Goal: Entertainment & Leisure: Browse casually

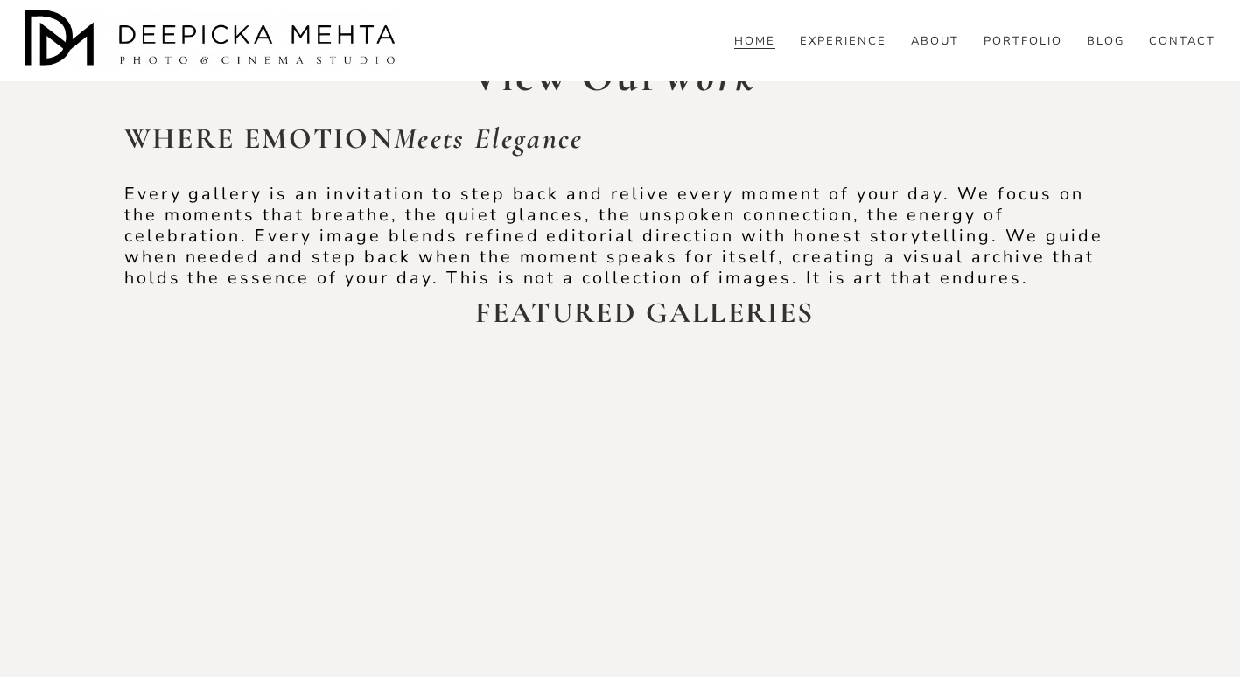
scroll to position [3600, 0]
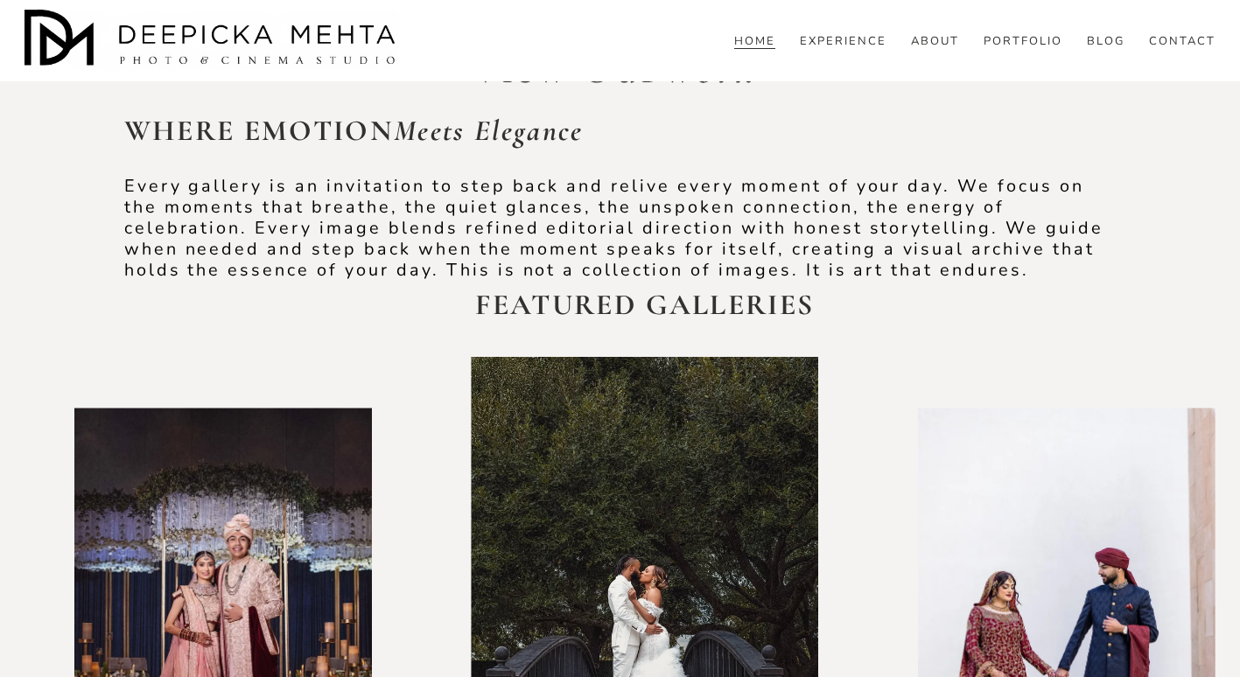
click at [230, 408] on div at bounding box center [222, 625] width 297 height 435
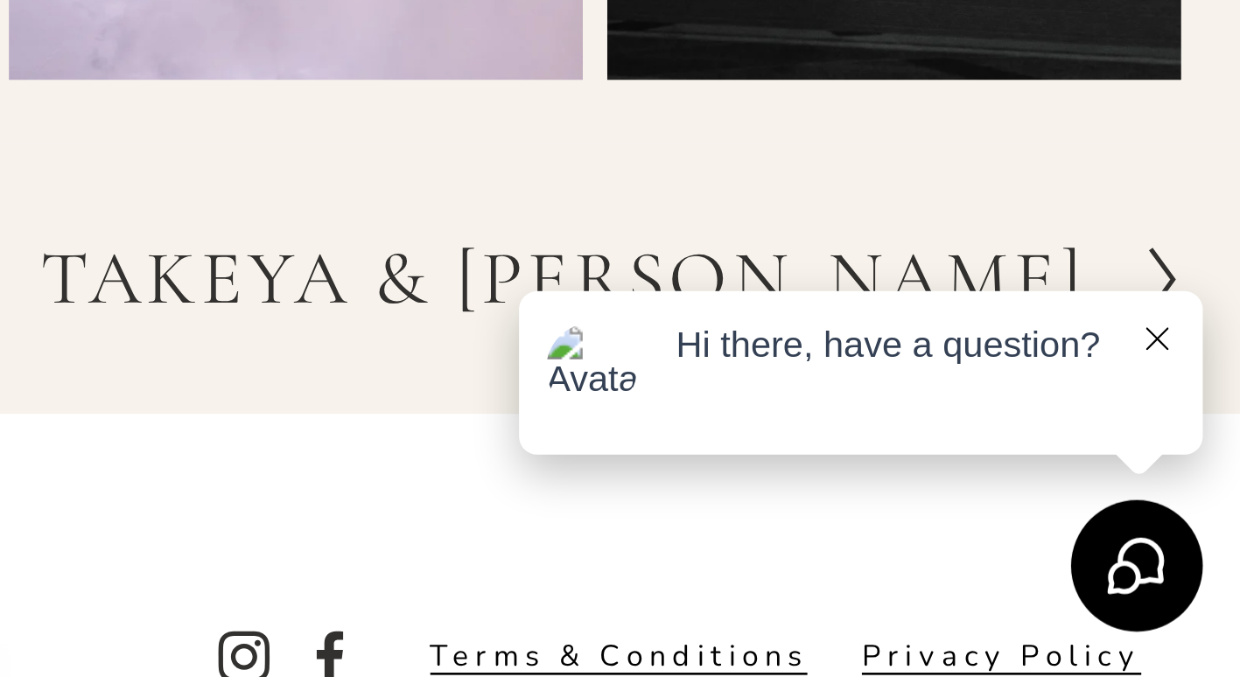
scroll to position [7443, 0]
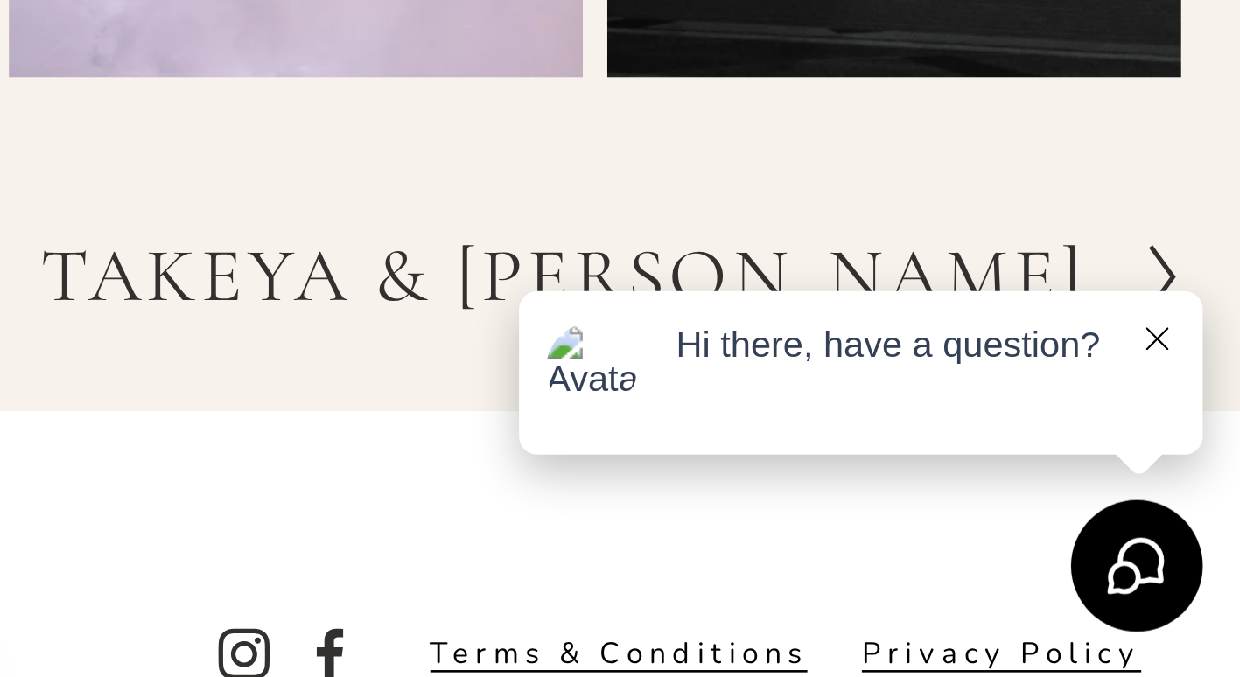
click at [1205, 546] on icon at bounding box center [1204, 546] width 9 height 9
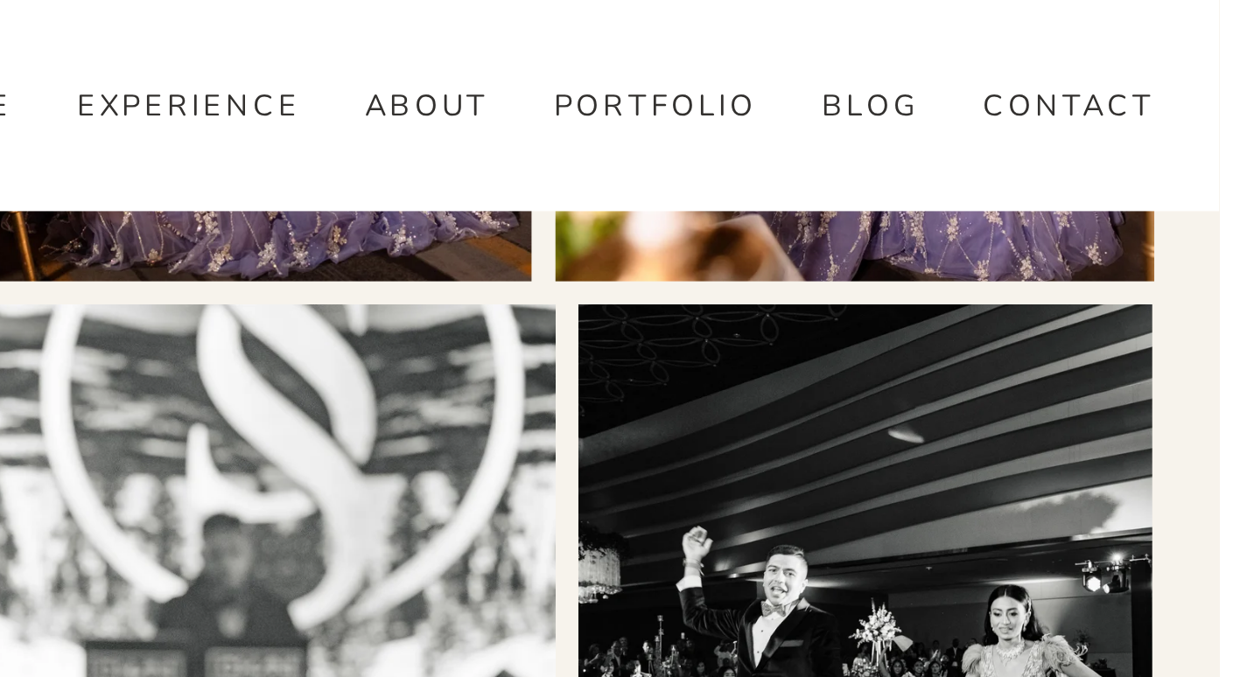
scroll to position [6692, 0]
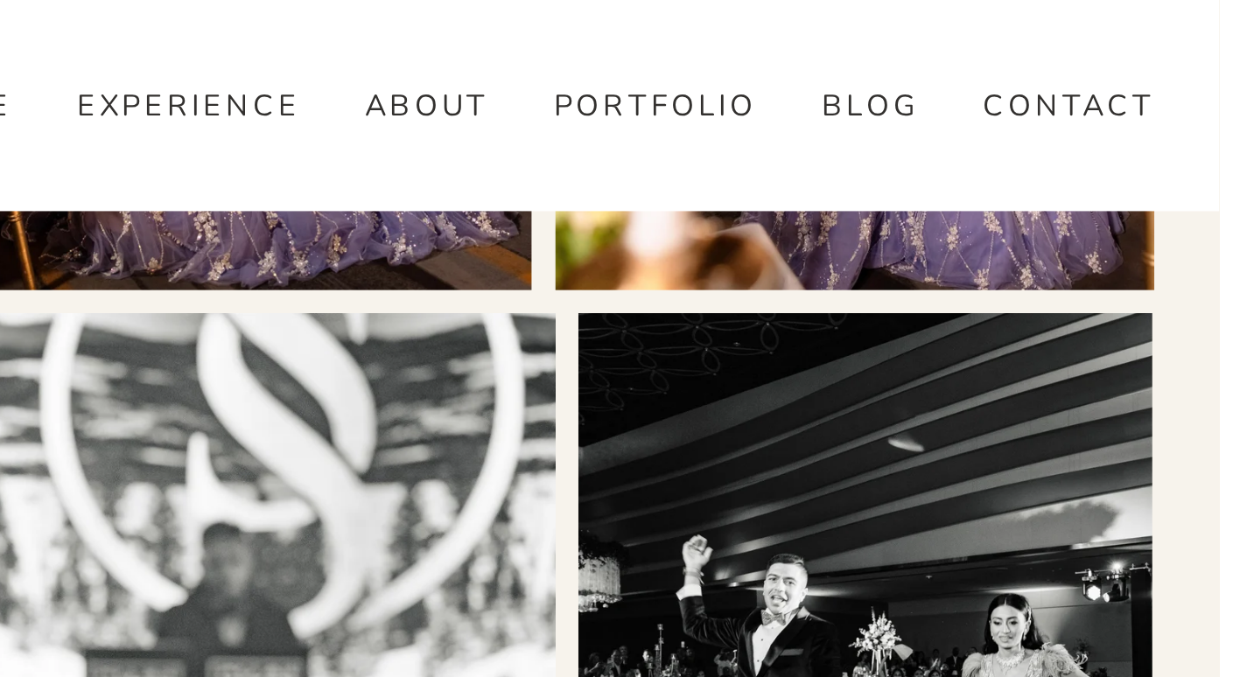
click at [1019, 50] on link "PORTFOLIO" at bounding box center [1022, 42] width 79 height 16
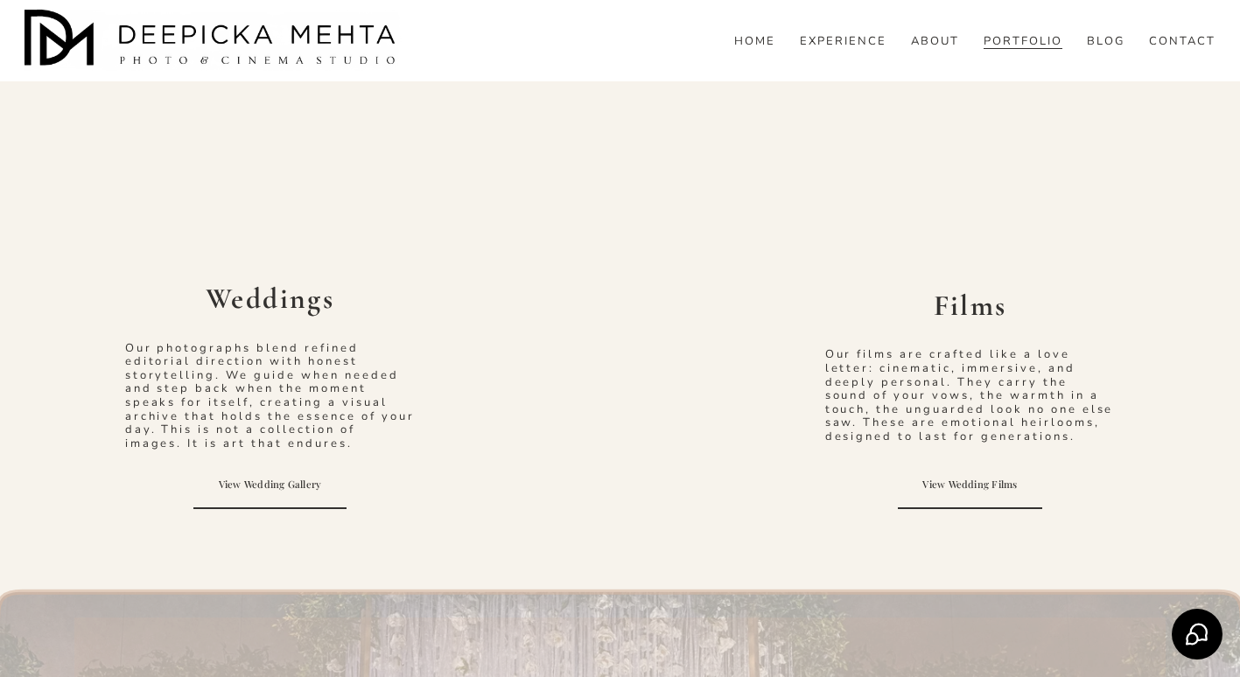
scroll to position [945, 0]
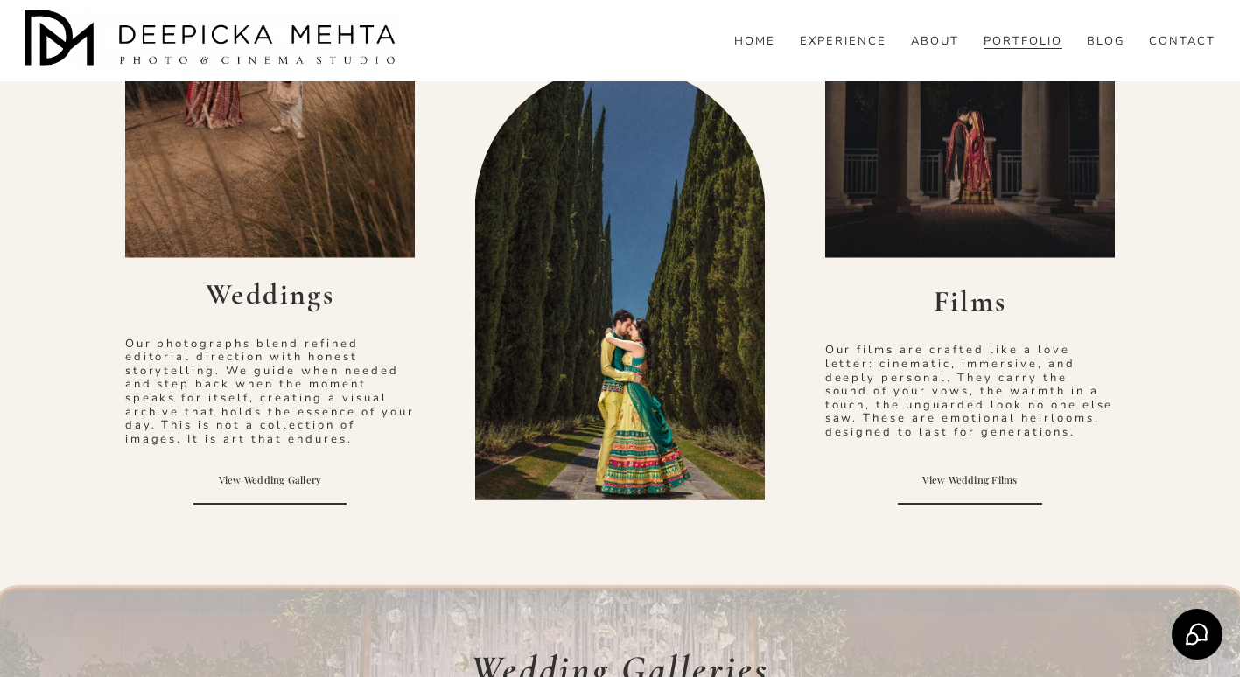
click at [964, 169] on div at bounding box center [970, 40] width 290 height 436
click at [945, 492] on link "View Wedding Films" at bounding box center [970, 480] width 144 height 49
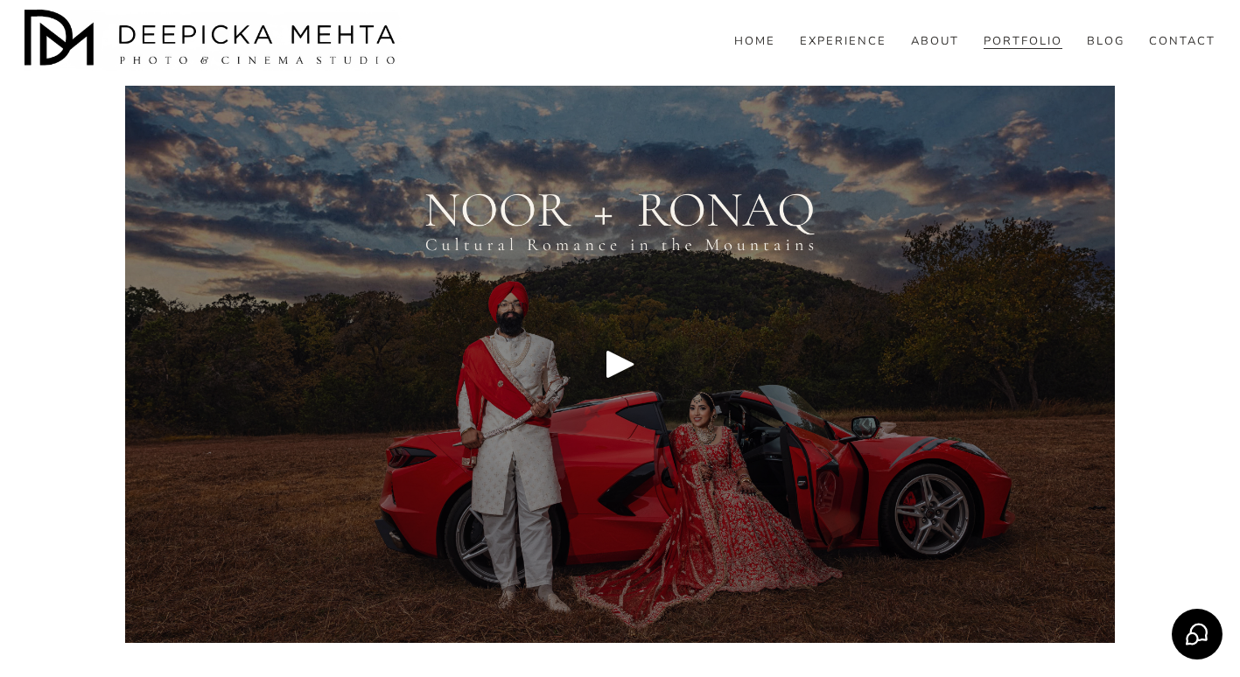
scroll to position [8357, 0]
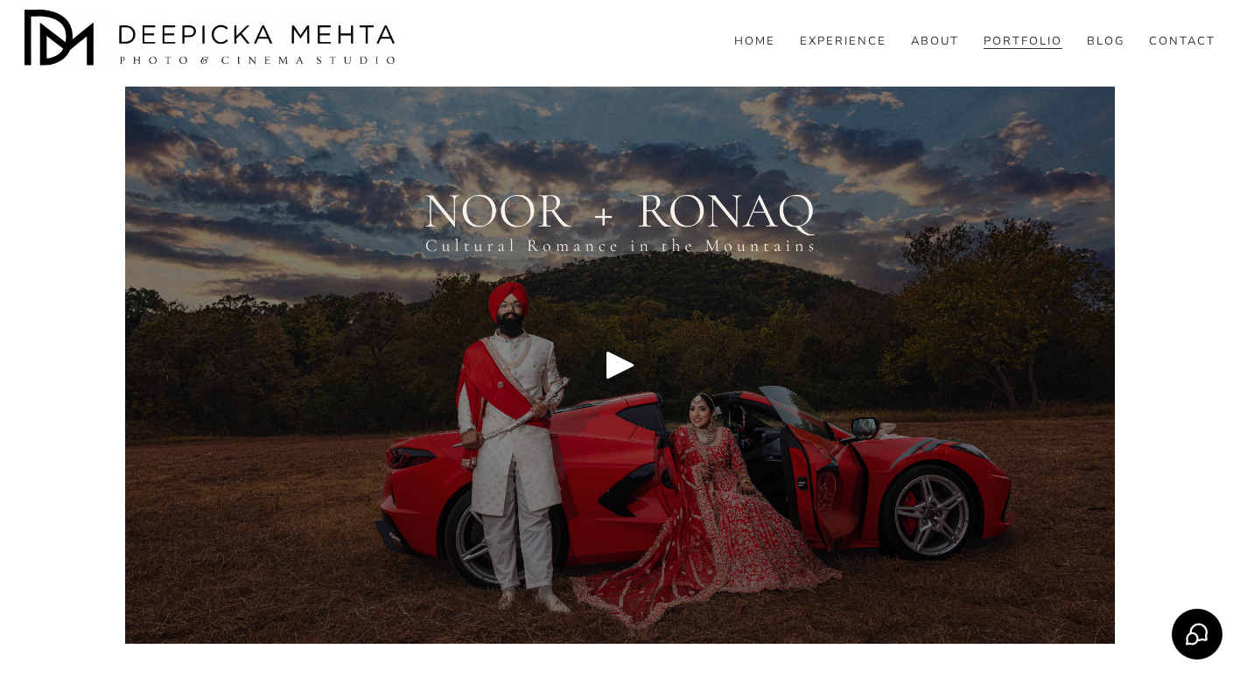
click at [611, 386] on div "Play" at bounding box center [620, 365] width 42 height 42
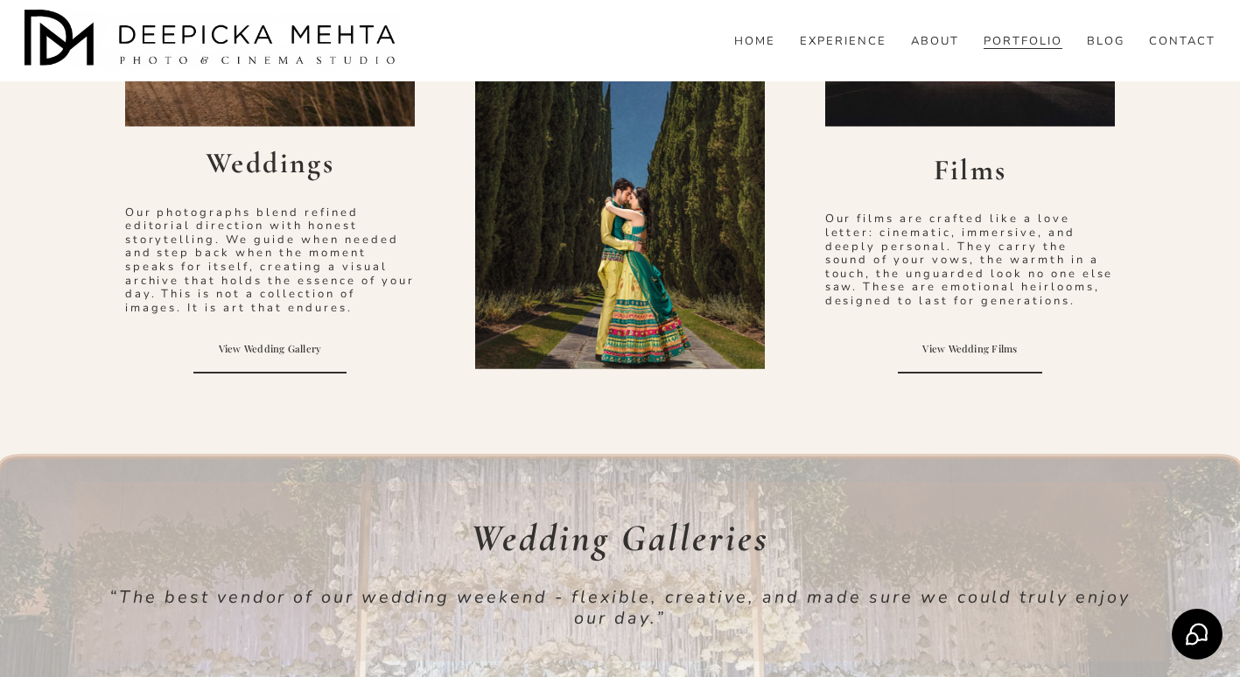
scroll to position [1077, 0]
click at [984, 352] on link "View Wedding Films" at bounding box center [970, 348] width 144 height 49
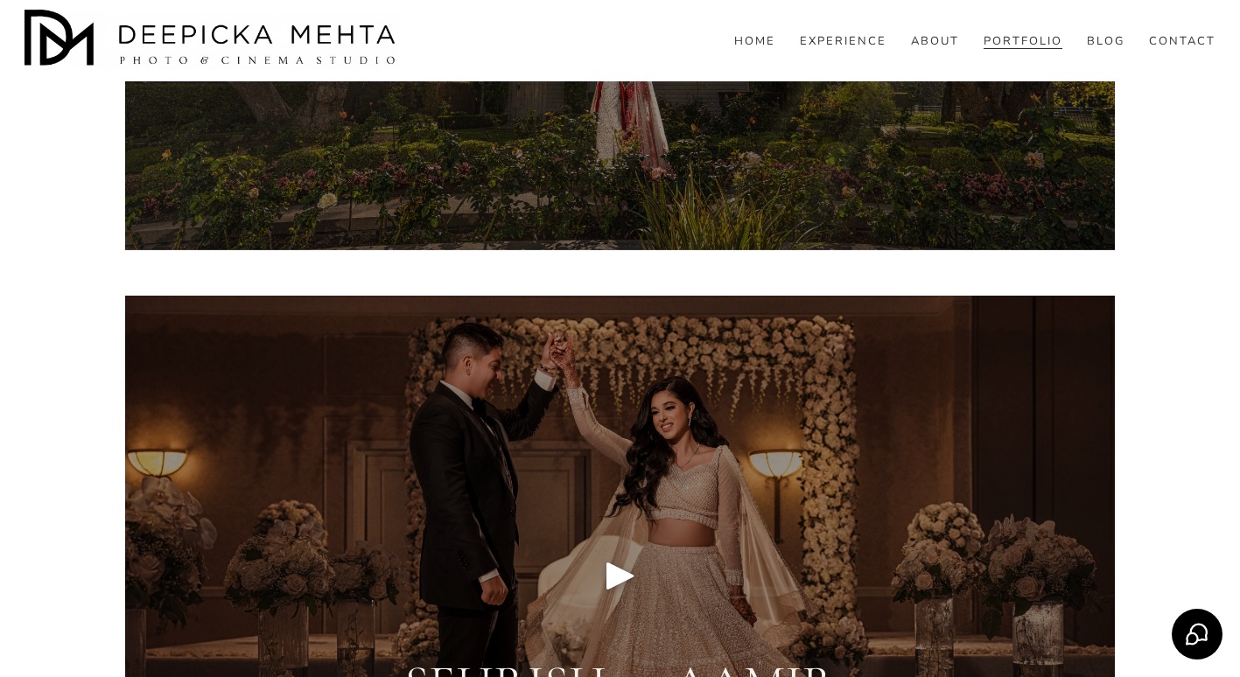
scroll to position [9382, 0]
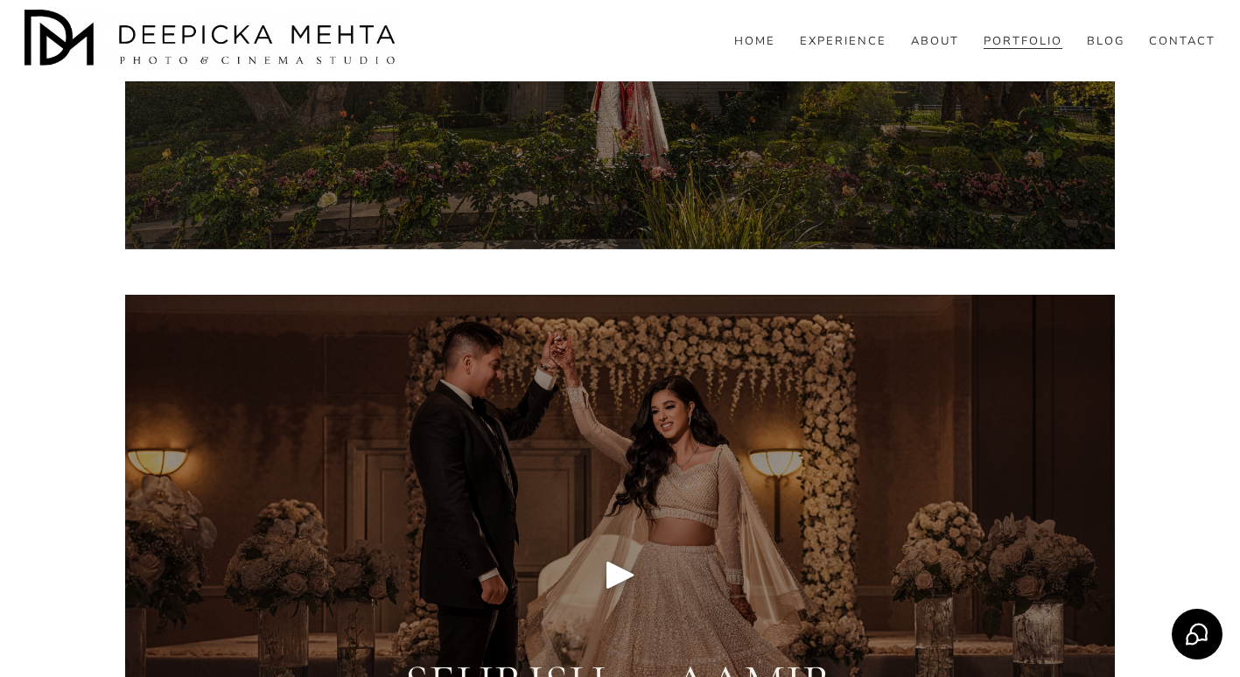
click at [783, 517] on div at bounding box center [620, 574] width 990 height 559
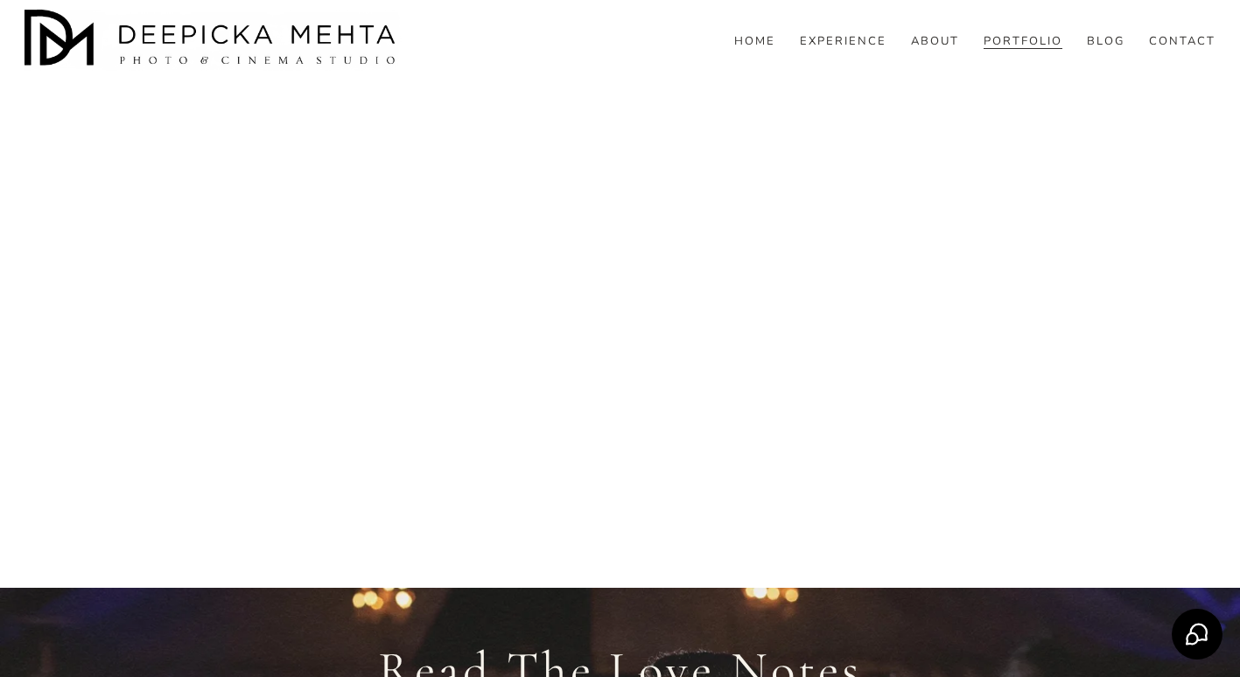
scroll to position [9688, 0]
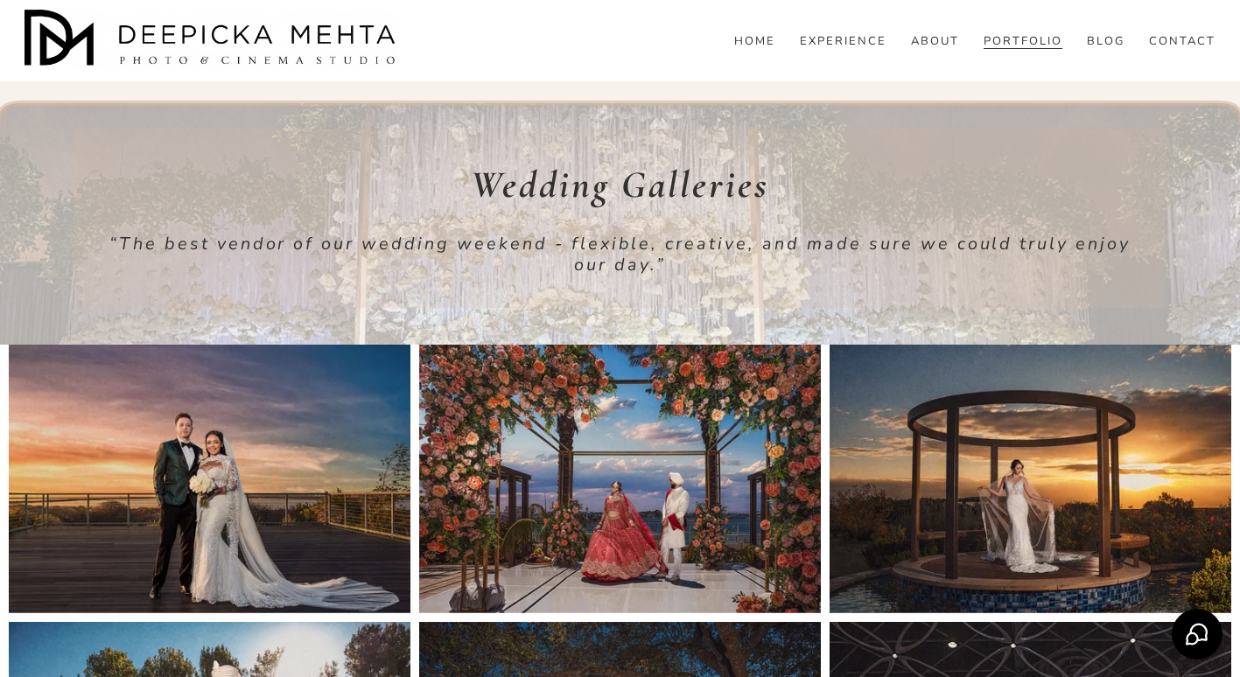
scroll to position [1077, 0]
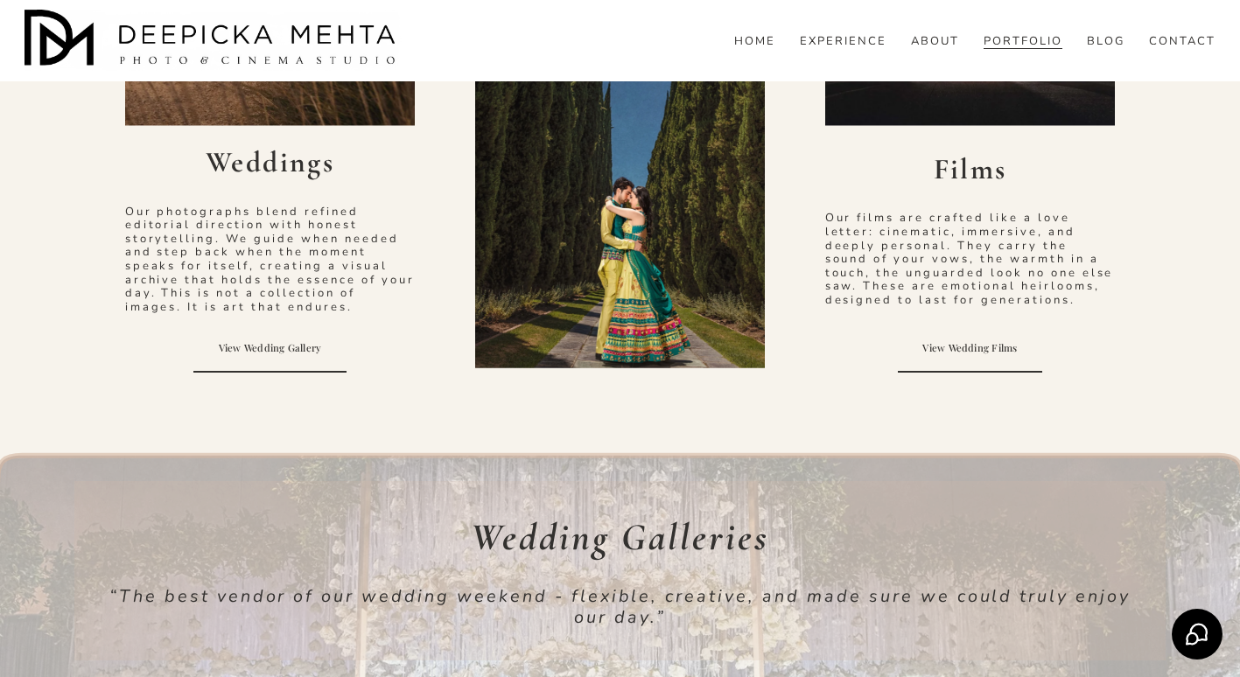
click at [270, 347] on link "View Wedding Gallery" at bounding box center [269, 348] width 153 height 49
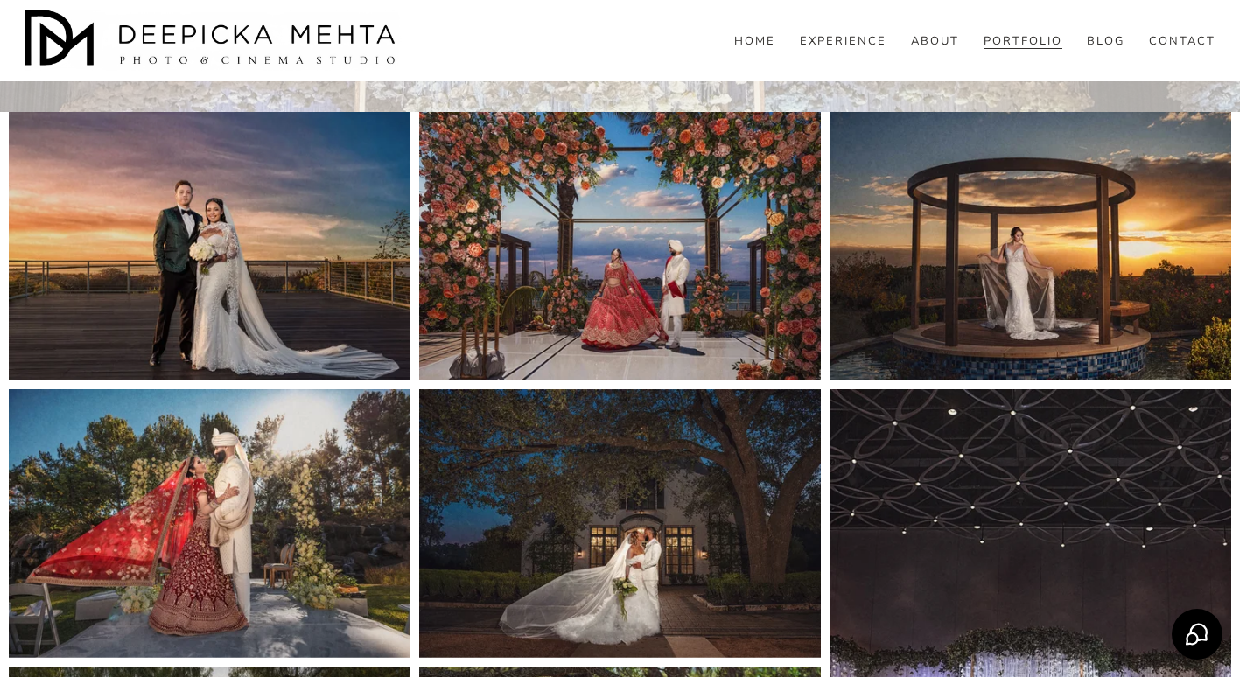
scroll to position [1654, 0]
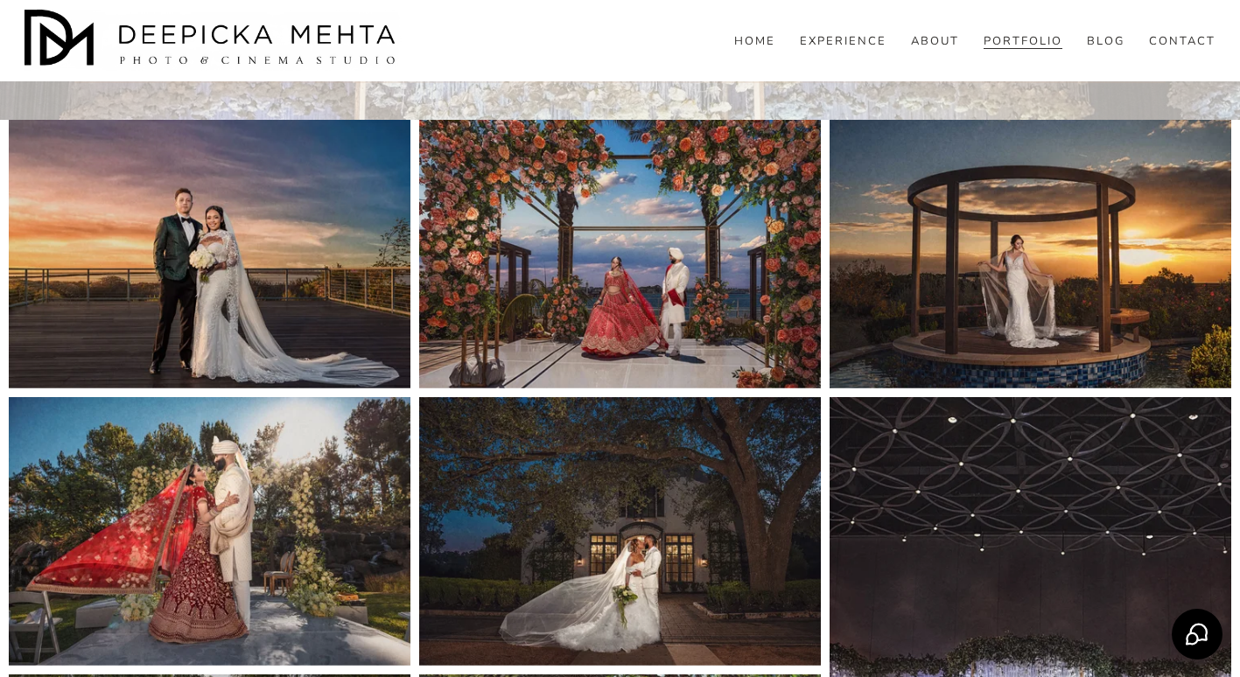
click at [634, 280] on img at bounding box center [620, 254] width 403 height 269
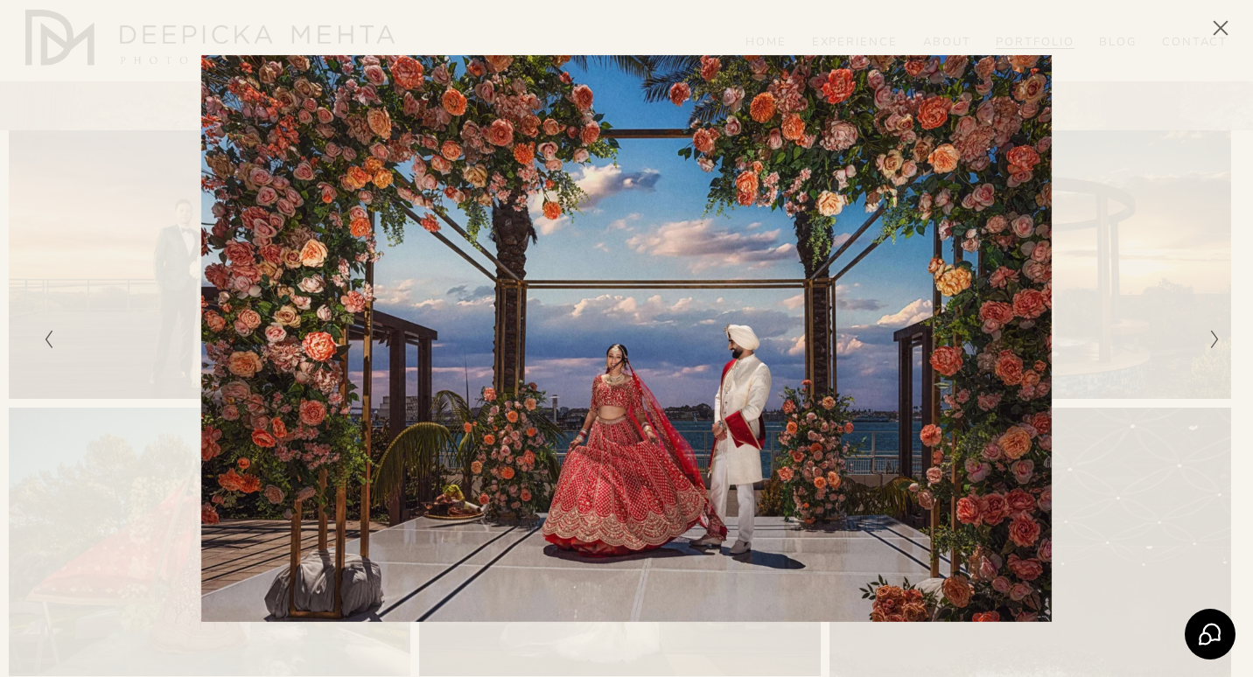
click at [1210, 340] on icon "Next Slide" at bounding box center [1214, 339] width 11 height 21
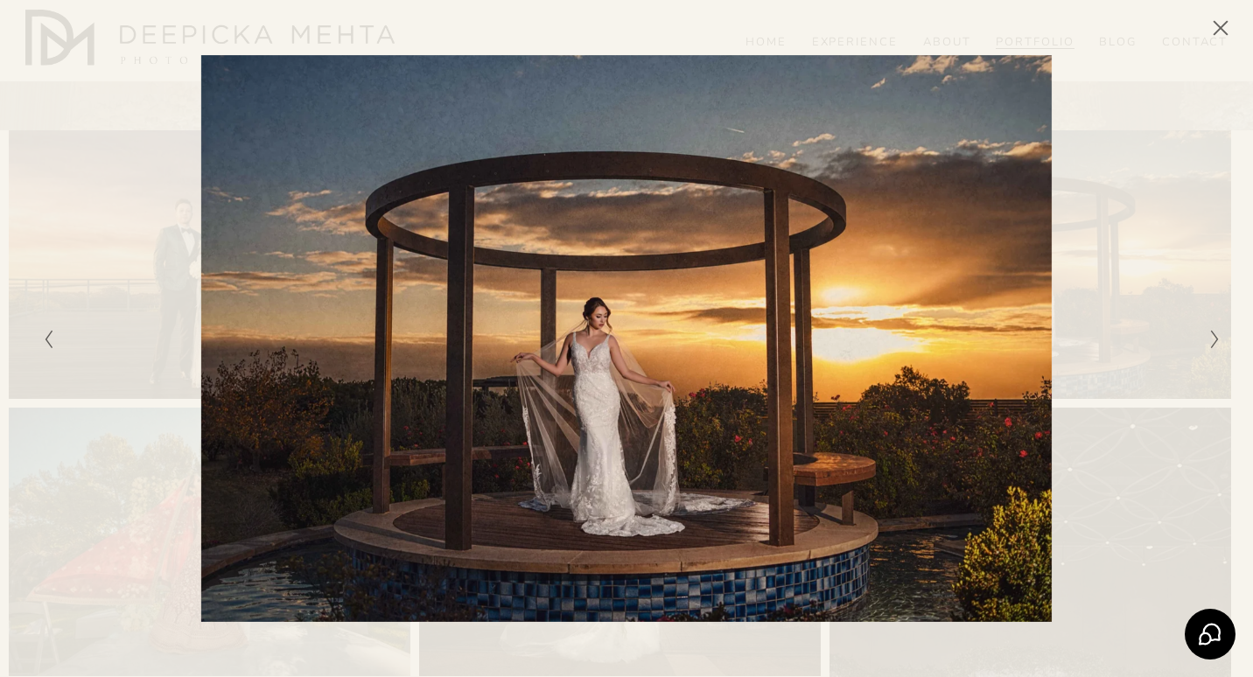
click at [1210, 340] on icon "Next Slide" at bounding box center [1214, 339] width 11 height 21
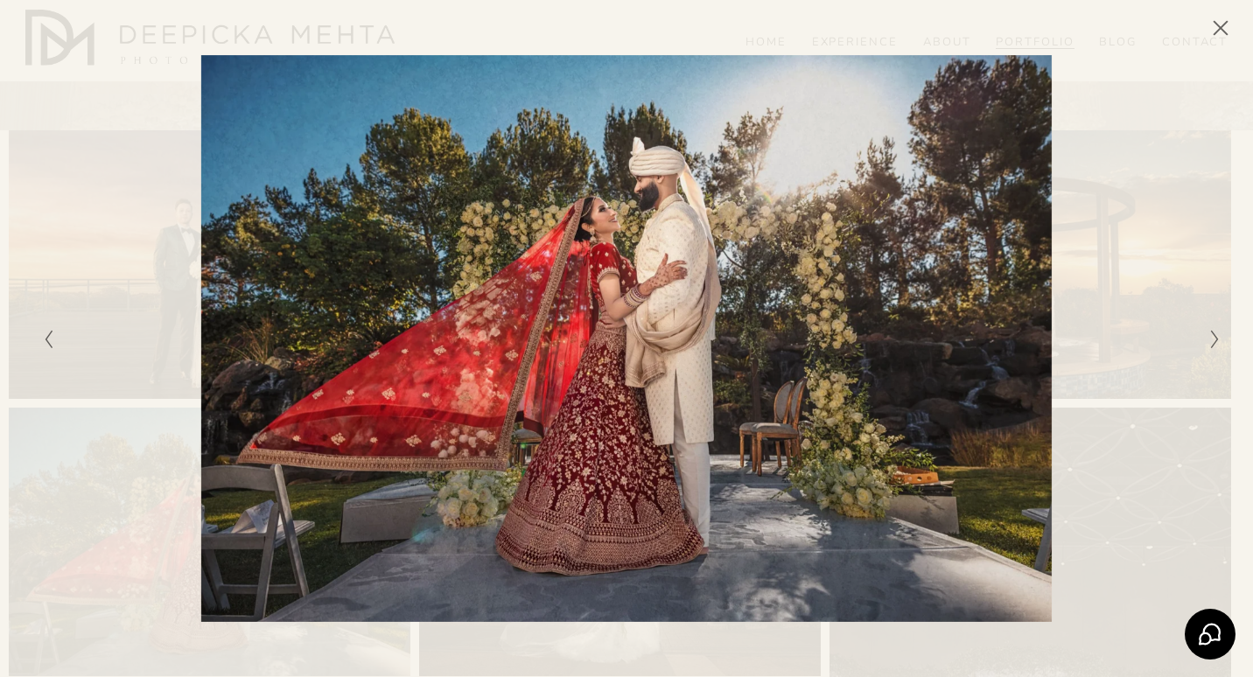
click at [1210, 340] on icon "Next Slide" at bounding box center [1214, 339] width 11 height 21
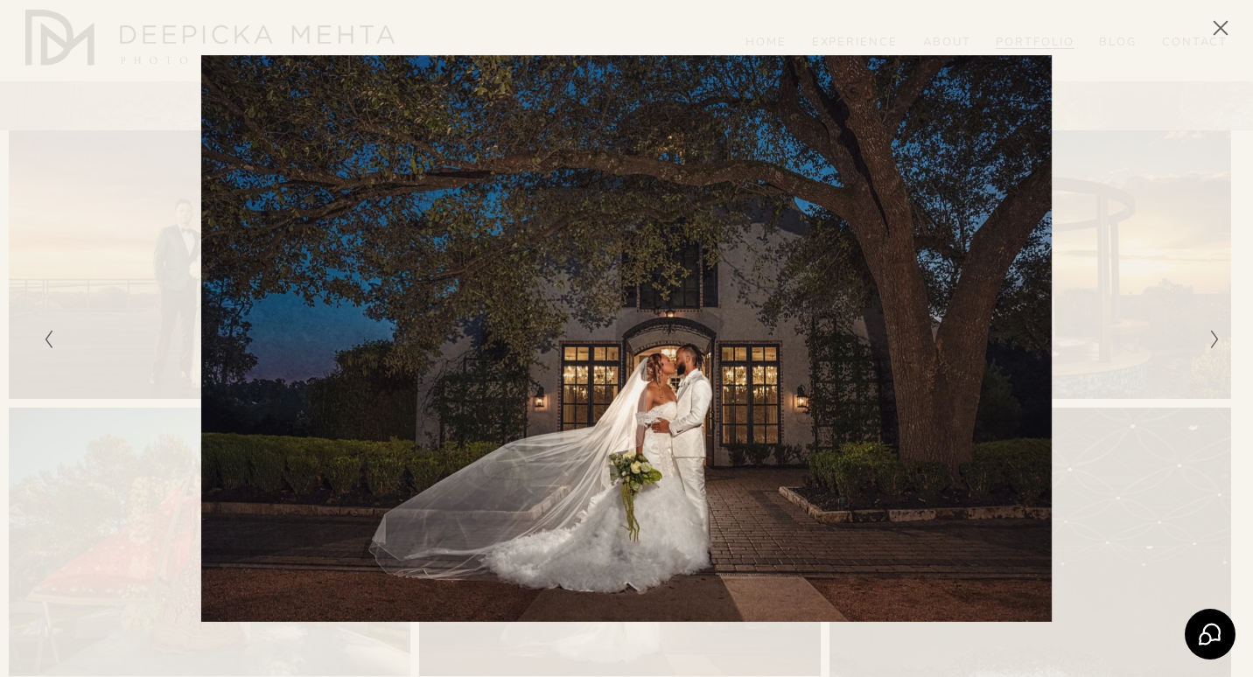
click at [1210, 340] on icon "Next Slide" at bounding box center [1214, 339] width 11 height 21
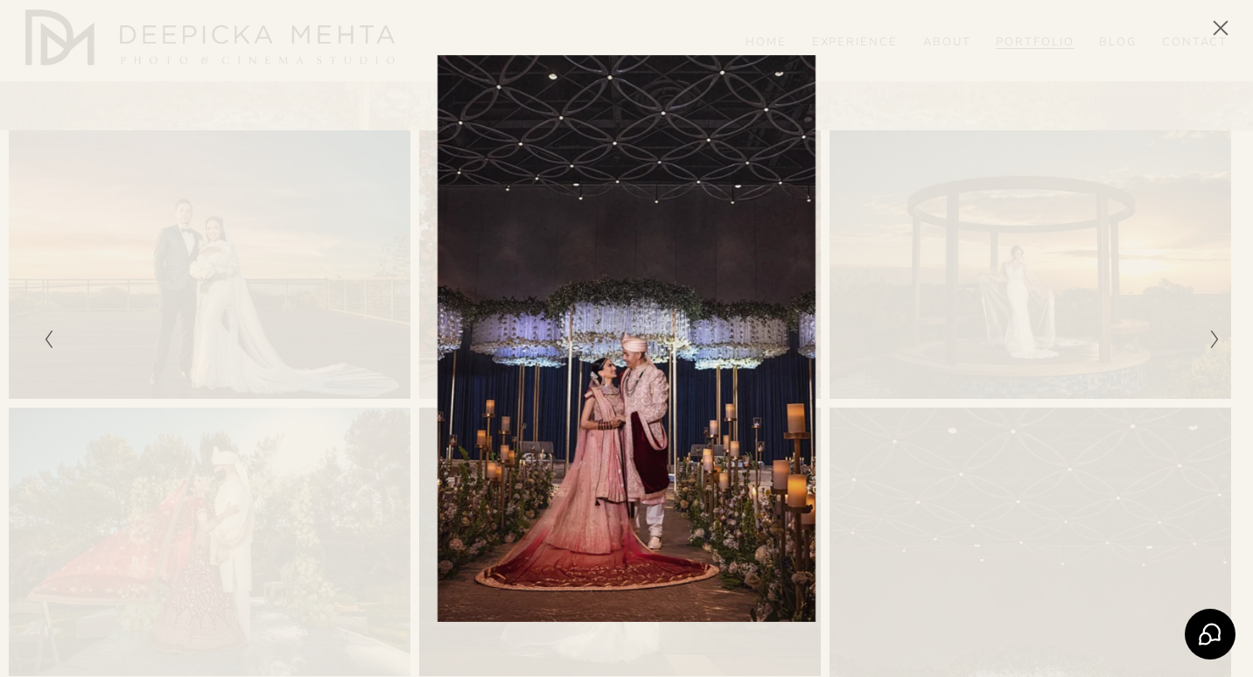
click at [1210, 340] on icon "Next Slide" at bounding box center [1214, 339] width 11 height 21
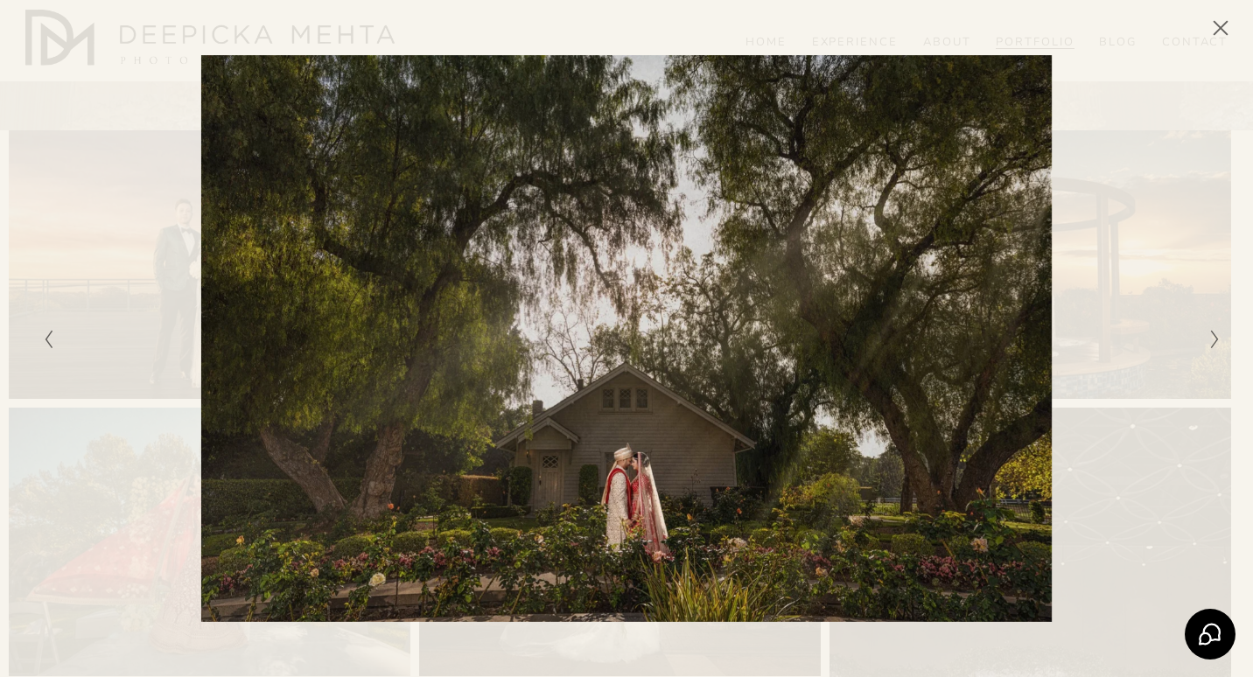
click at [1210, 340] on icon "Next Slide" at bounding box center [1214, 339] width 11 height 21
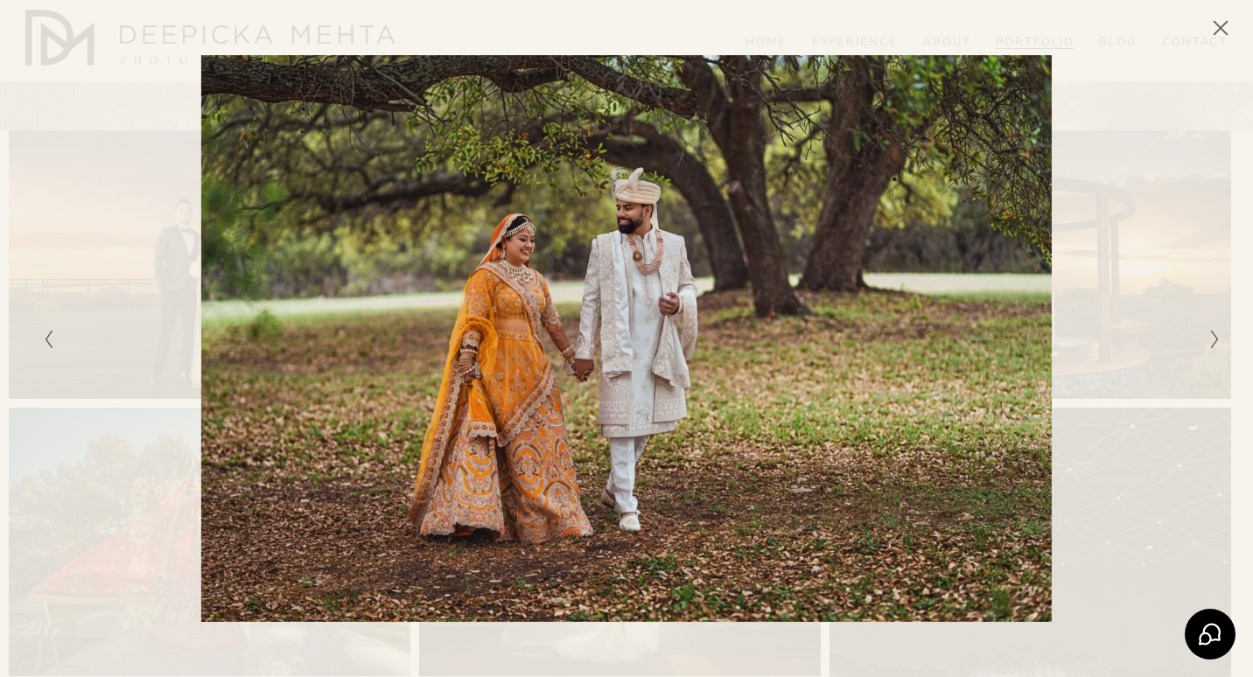
click at [1210, 340] on icon "Next Slide" at bounding box center [1214, 339] width 11 height 21
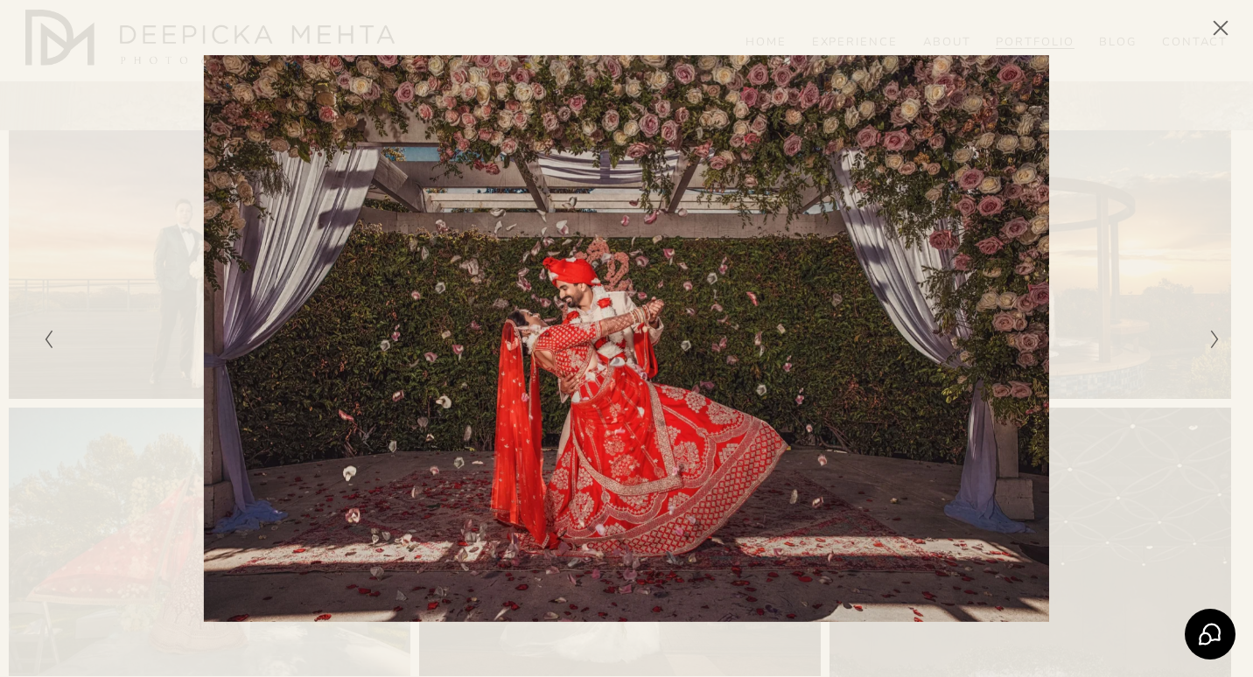
click at [1210, 340] on icon "Next Slide" at bounding box center [1214, 339] width 11 height 21
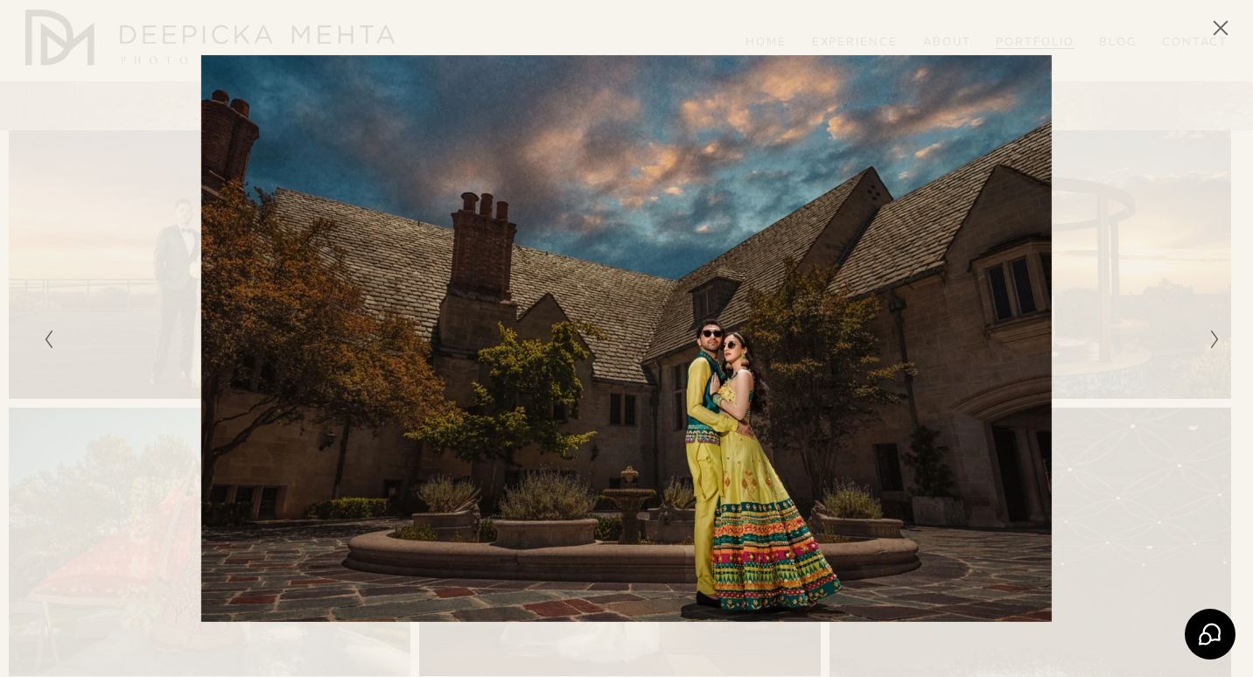
click at [1210, 340] on icon "Next Slide" at bounding box center [1214, 339] width 11 height 21
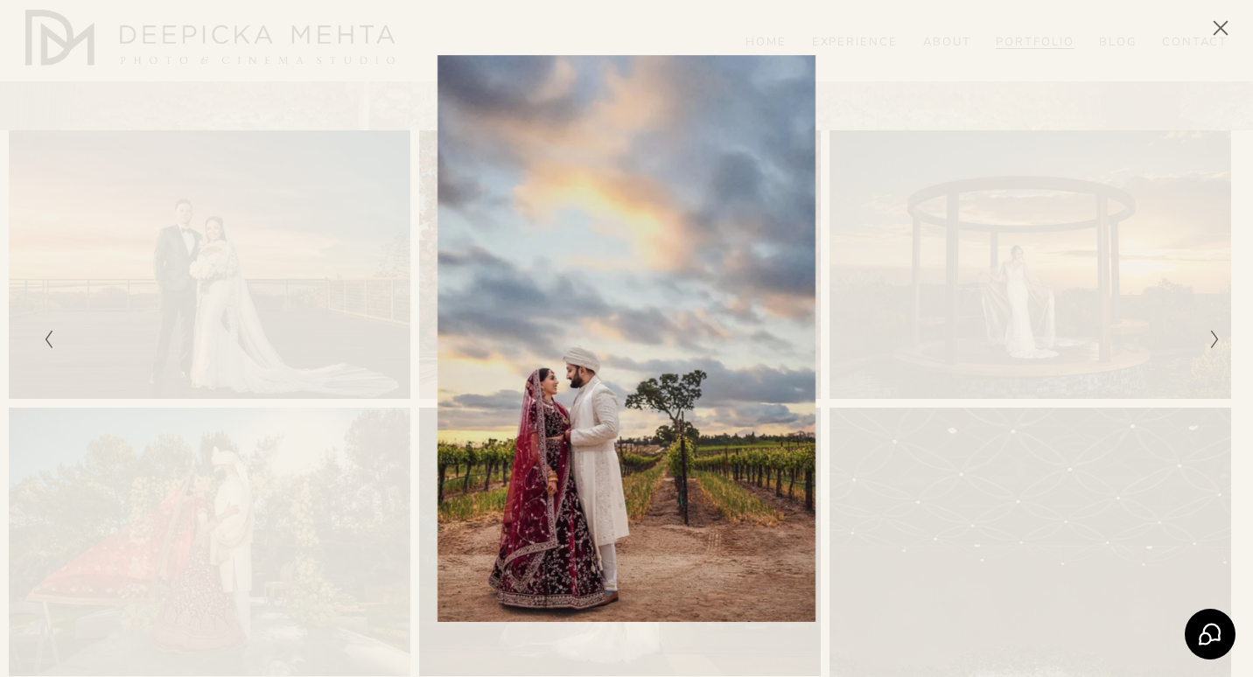
click at [1210, 340] on icon "Next Slide" at bounding box center [1214, 339] width 11 height 21
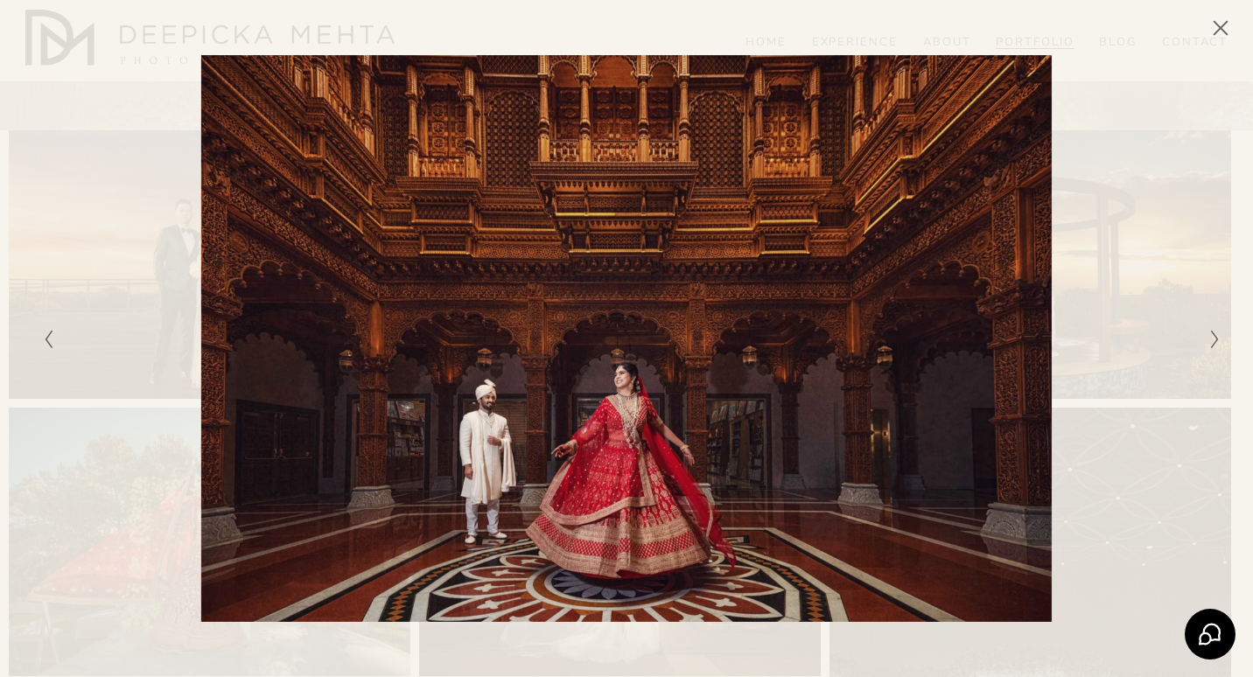
click at [1210, 340] on icon "Next Slide" at bounding box center [1214, 339] width 11 height 21
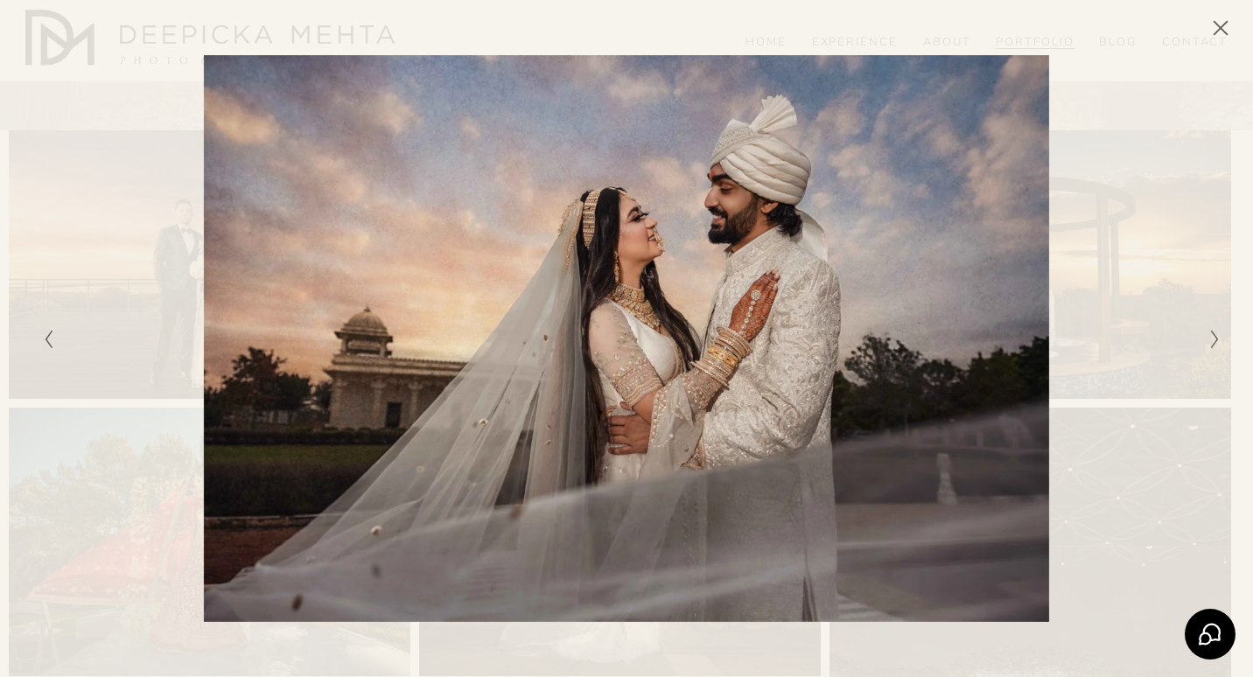
click at [1210, 340] on icon "Next Slide" at bounding box center [1214, 339] width 11 height 21
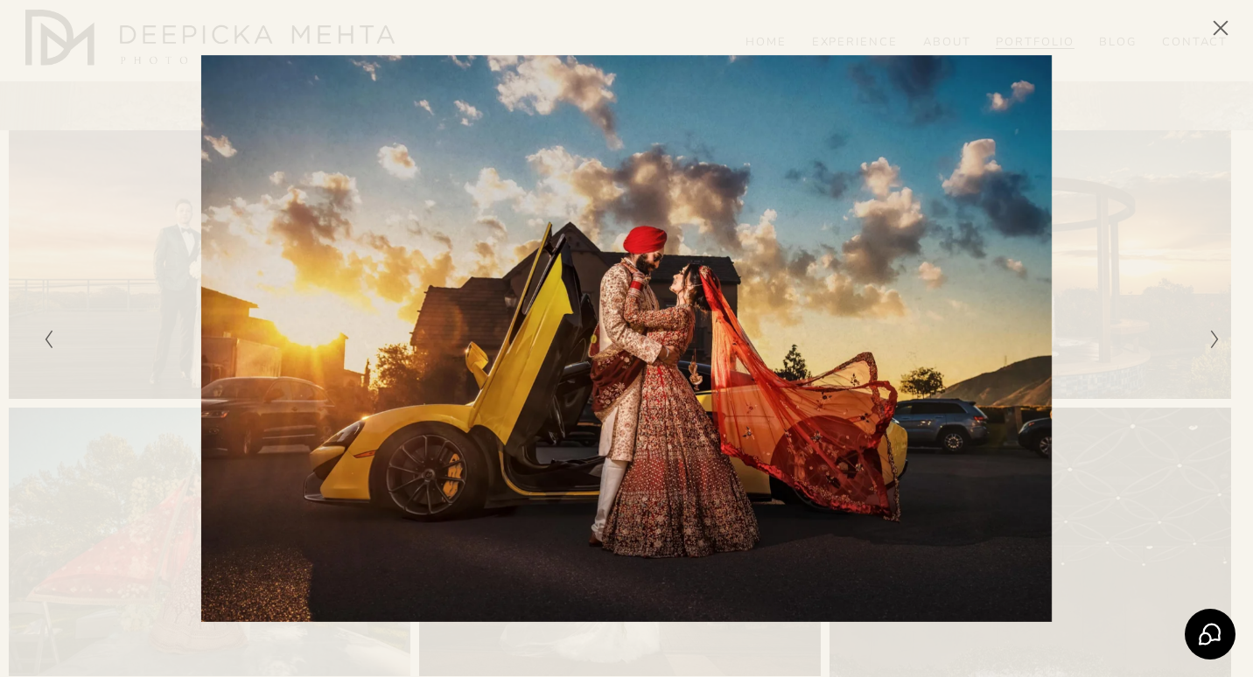
click at [1210, 340] on icon "Next Slide" at bounding box center [1214, 339] width 11 height 21
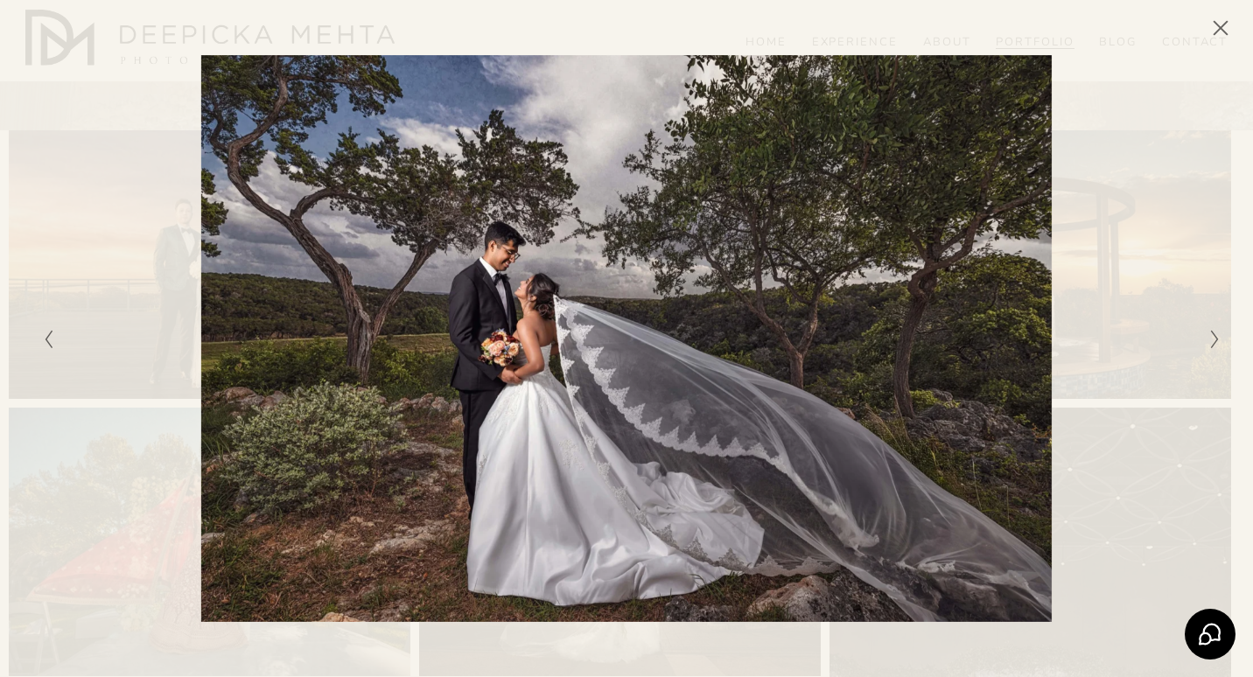
click at [1210, 340] on icon "Next Slide" at bounding box center [1214, 339] width 11 height 21
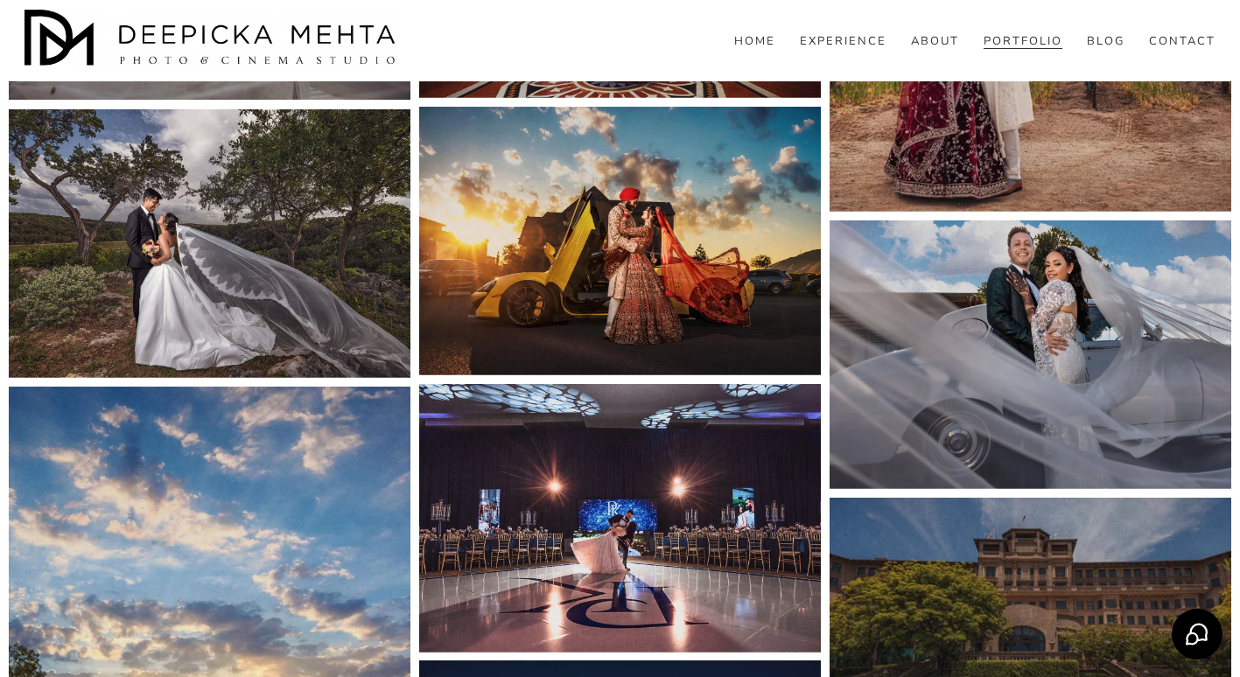
scroll to position [3053, 0]
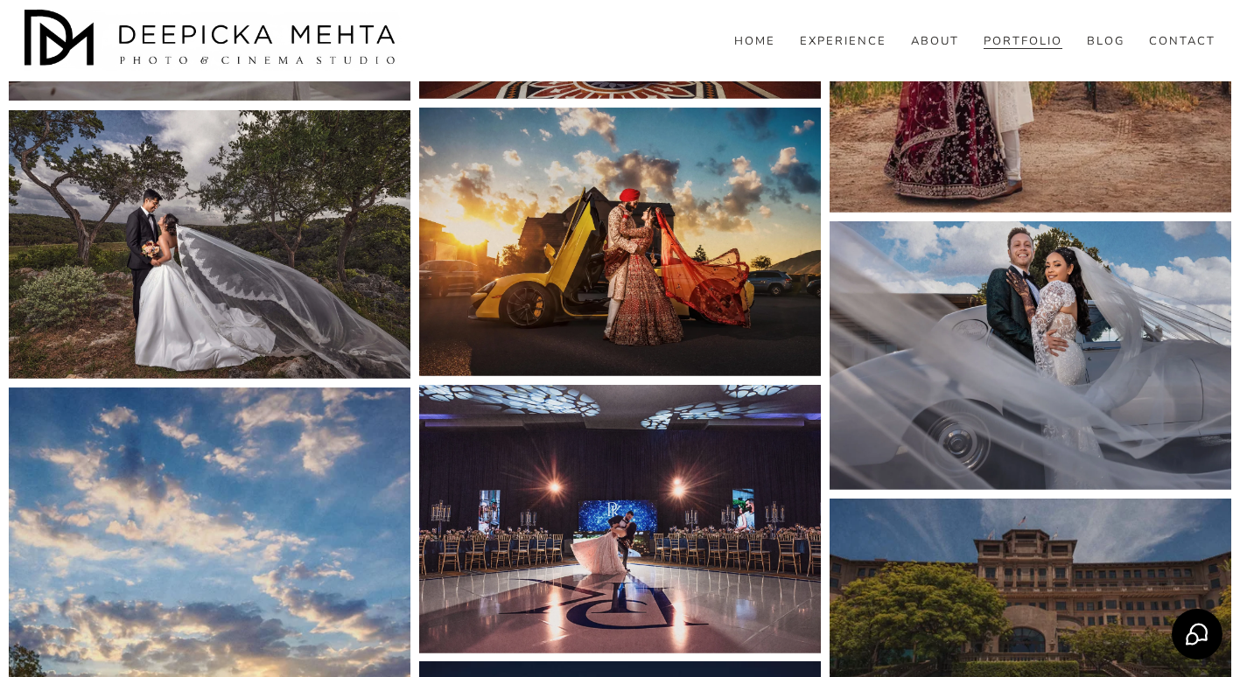
click at [1043, 326] on img at bounding box center [1030, 355] width 403 height 269
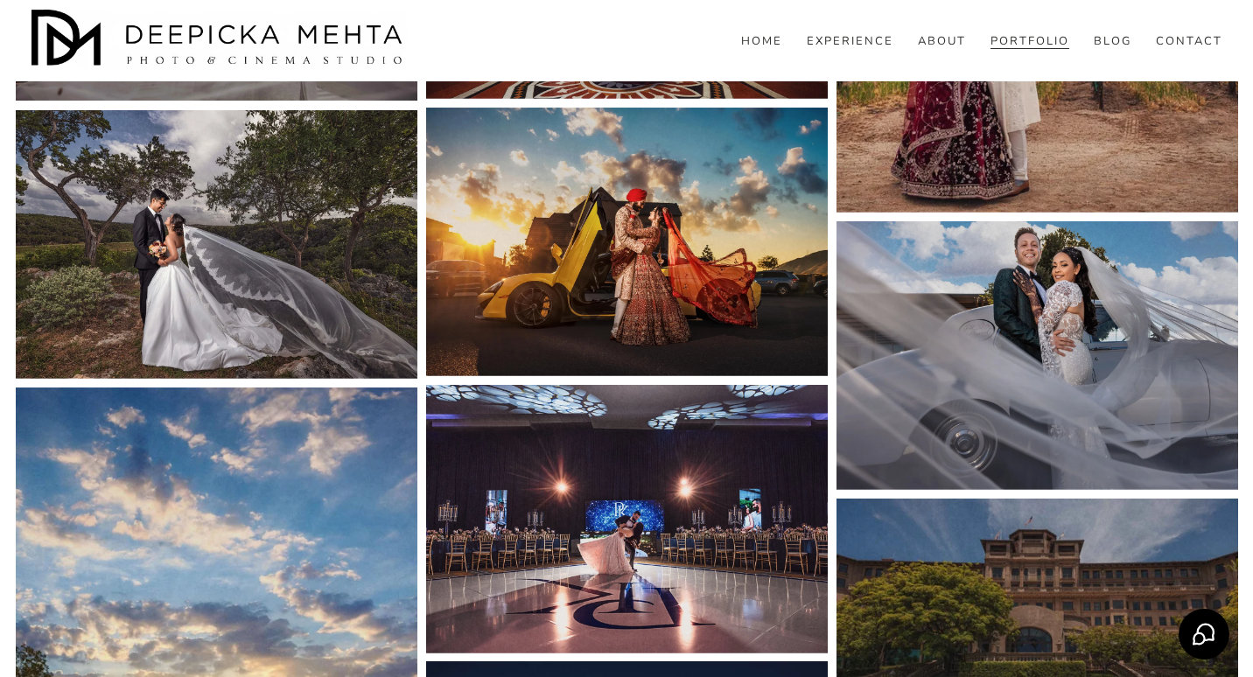
scroll to position [3054, 0]
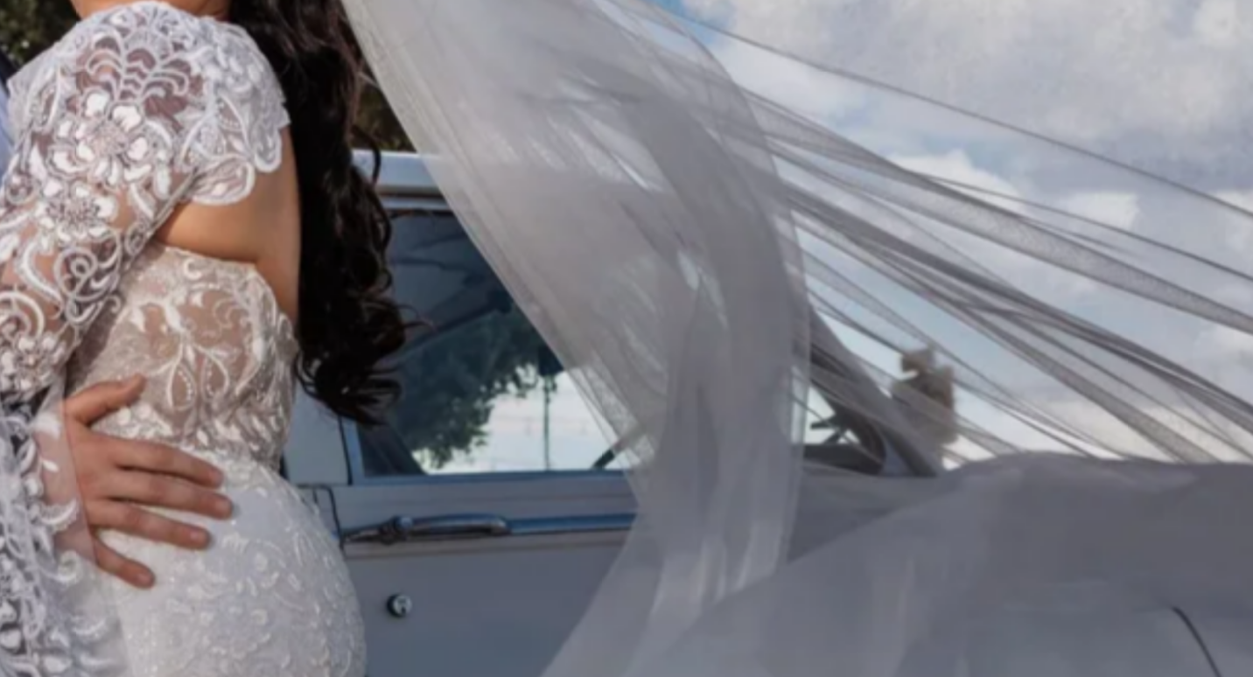
drag, startPoint x: 826, startPoint y: 250, endPoint x: 891, endPoint y: 334, distance: 106.6
click at [891, 334] on div "Gallery" at bounding box center [920, 338] width 589 height 567
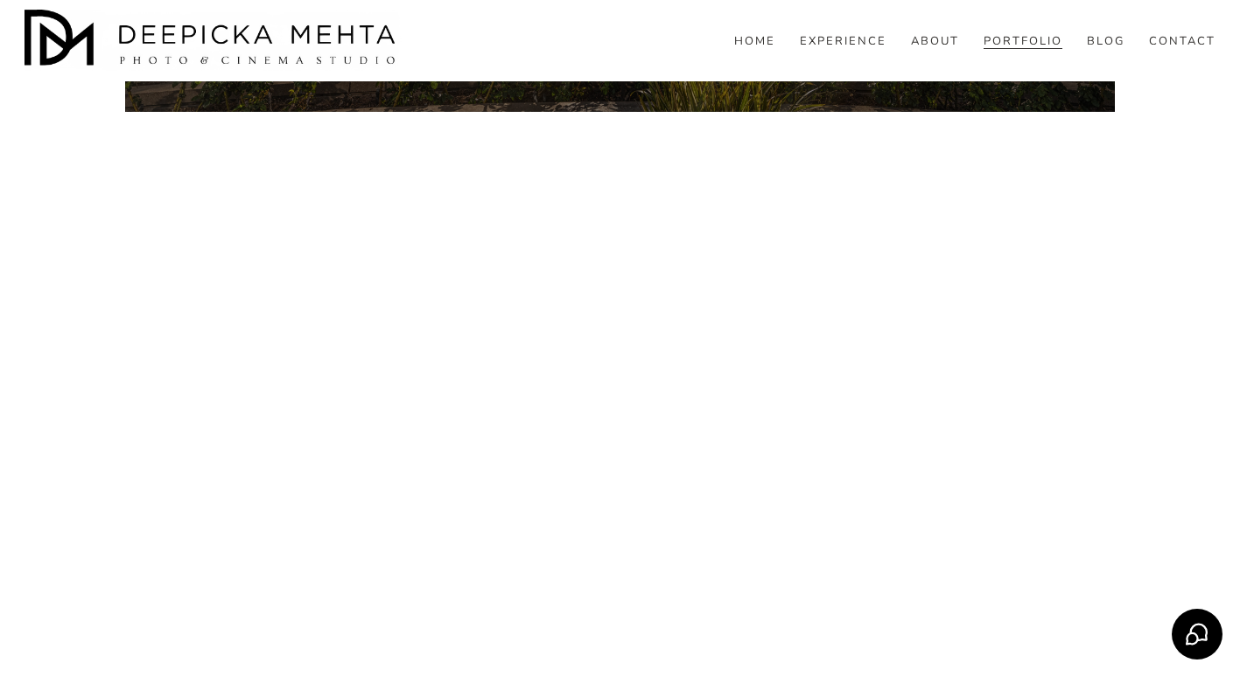
scroll to position [9559, 0]
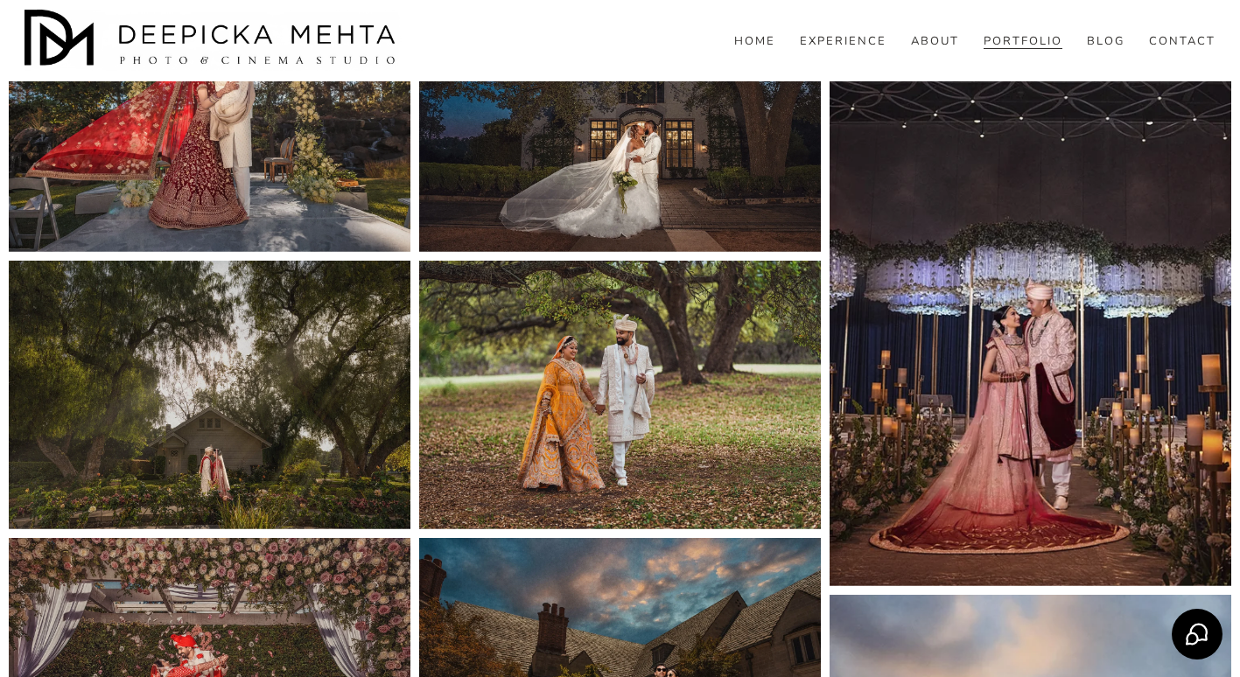
scroll to position [1077, 0]
